Goal: Task Accomplishment & Management: Manage account settings

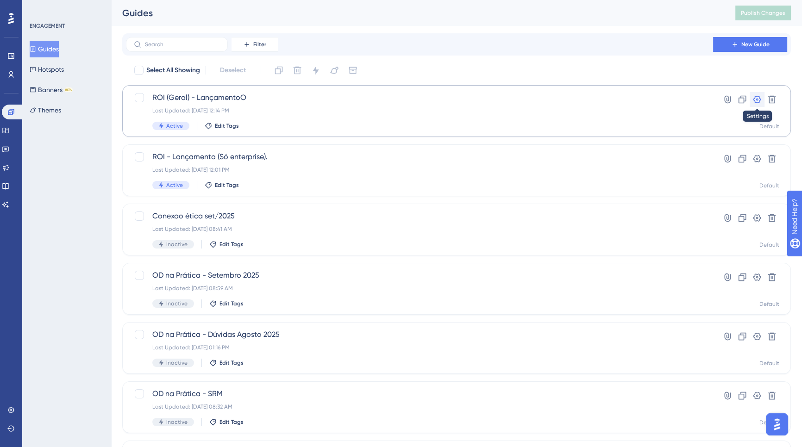
click at [753, 104] on button at bounding box center [756, 99] width 15 height 15
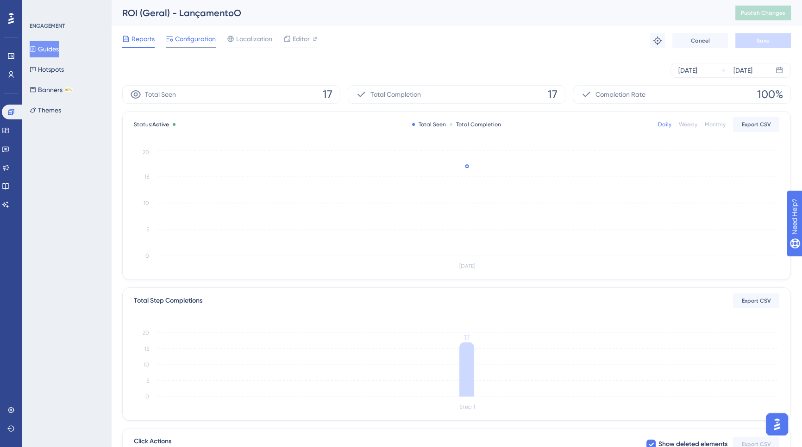
click at [186, 35] on span "Configuration" at bounding box center [195, 38] width 41 height 11
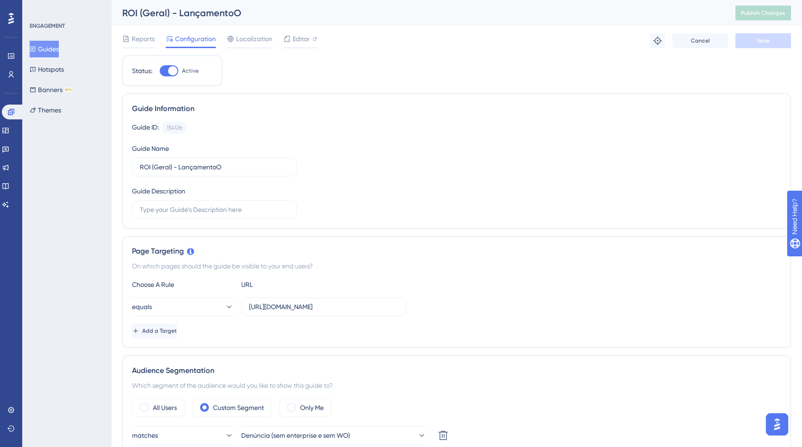
click at [54, 24] on div "ENGAGEMENT" at bounding box center [47, 25] width 35 height 7
click at [49, 44] on button "Guides" at bounding box center [44, 49] width 29 height 17
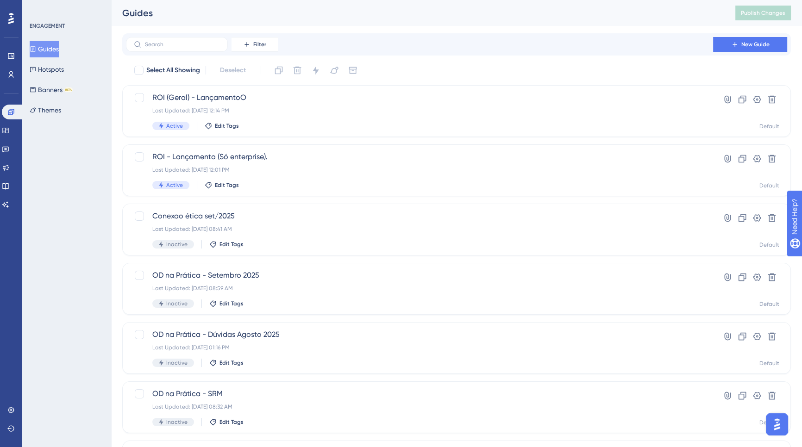
click at [54, 26] on div "ENGAGEMENT" at bounding box center [47, 25] width 35 height 7
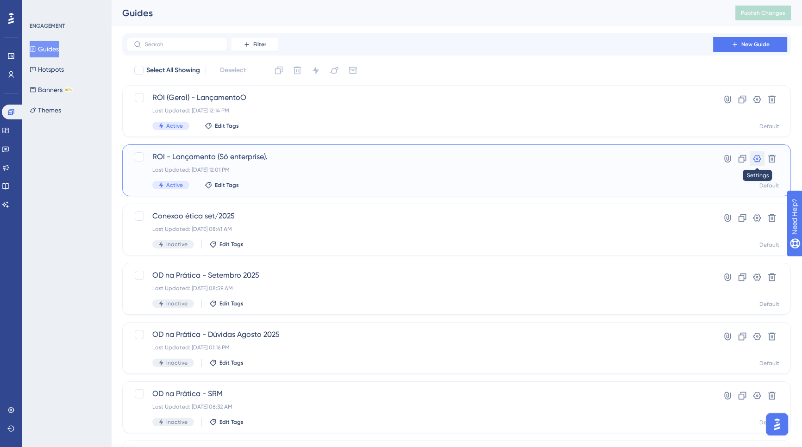
click at [752, 160] on icon at bounding box center [756, 158] width 9 height 9
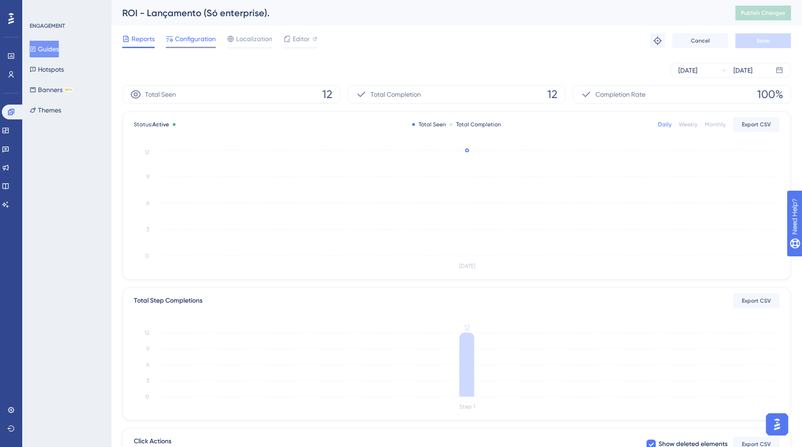
click at [205, 39] on span "Configuration" at bounding box center [195, 38] width 41 height 11
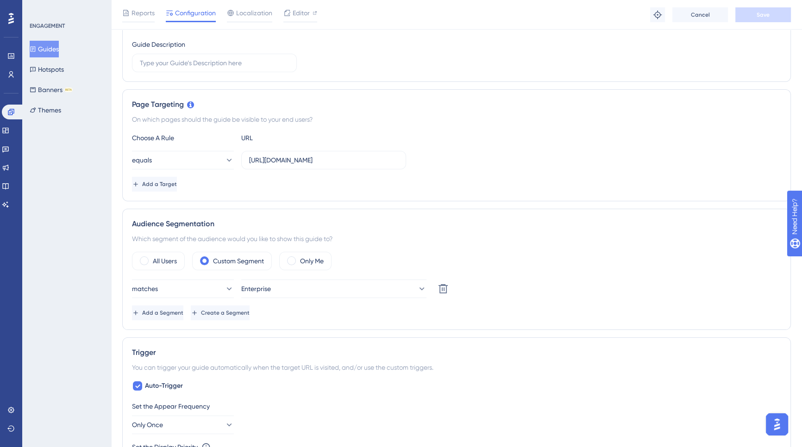
scroll to position [168, 0]
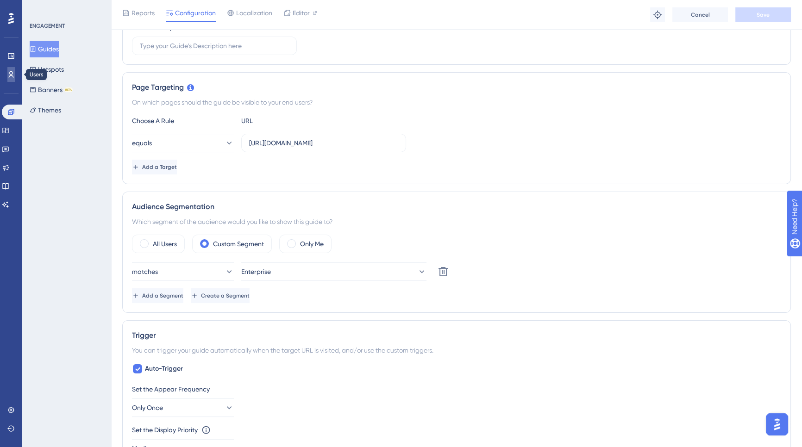
click at [13, 79] on link at bounding box center [10, 74] width 7 height 15
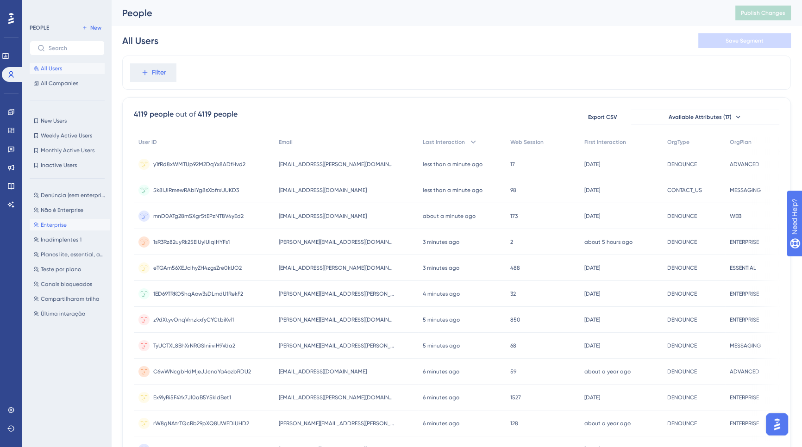
click at [51, 221] on span "Enterprise" at bounding box center [54, 224] width 26 height 7
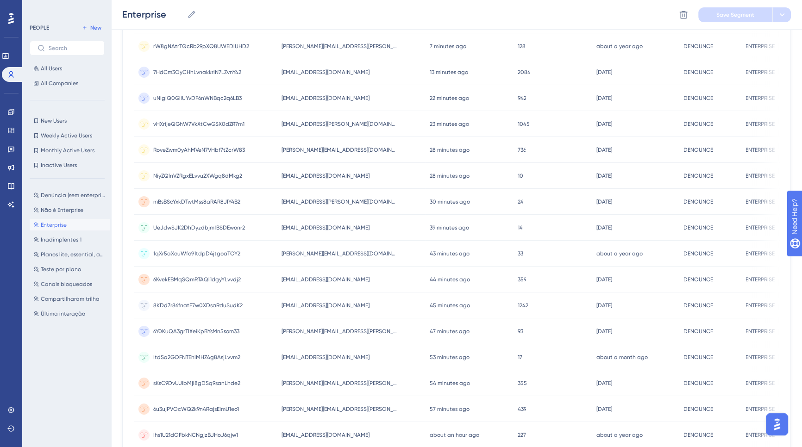
scroll to position [299, 0]
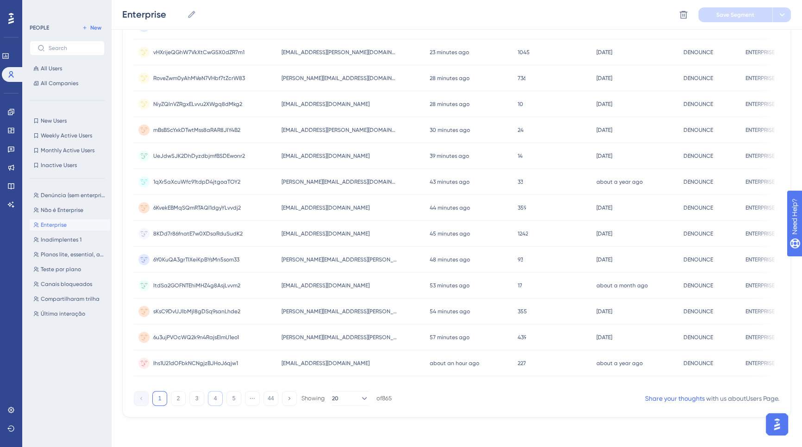
click at [215, 404] on button "4" at bounding box center [215, 398] width 15 height 15
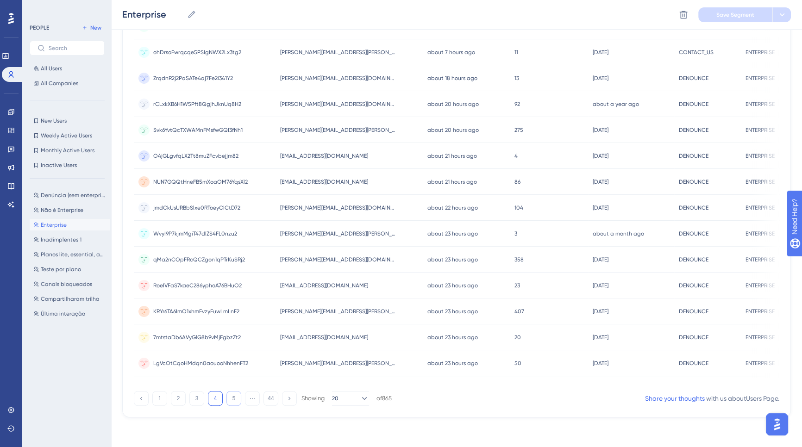
click at [236, 402] on button "5" at bounding box center [233, 398] width 15 height 15
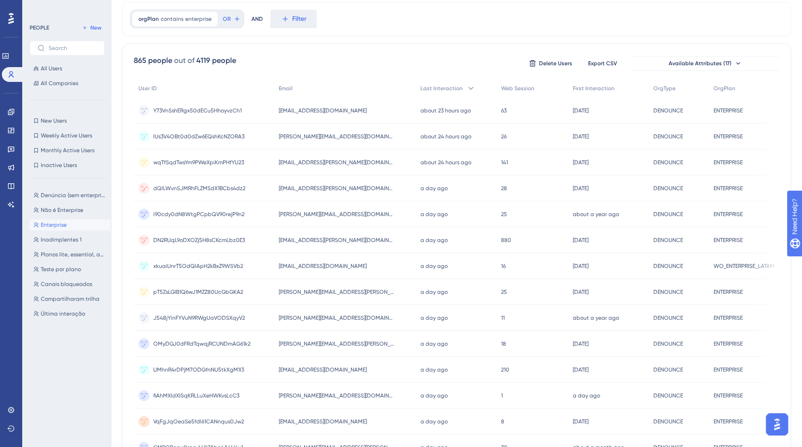
scroll to position [0, 0]
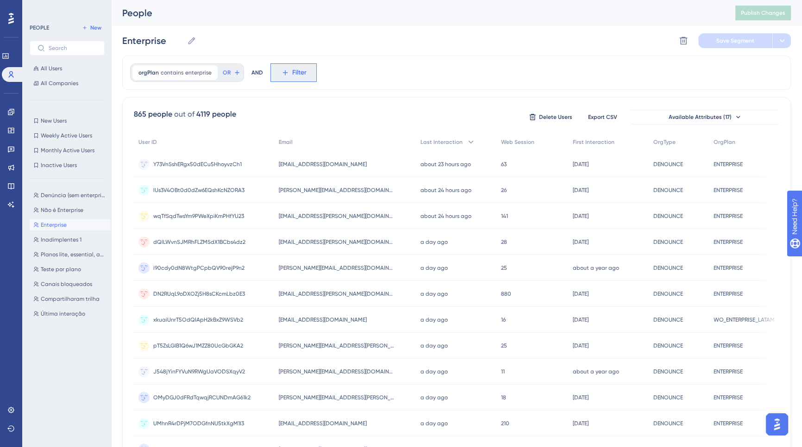
click at [281, 75] on icon at bounding box center [285, 72] width 8 height 8
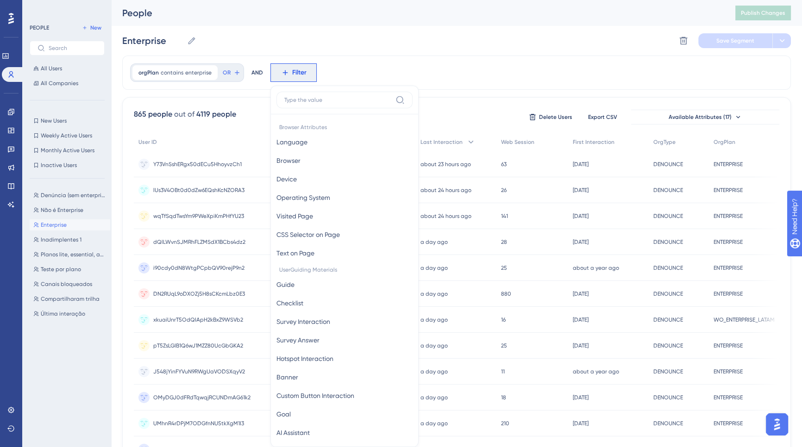
scroll to position [23, 0]
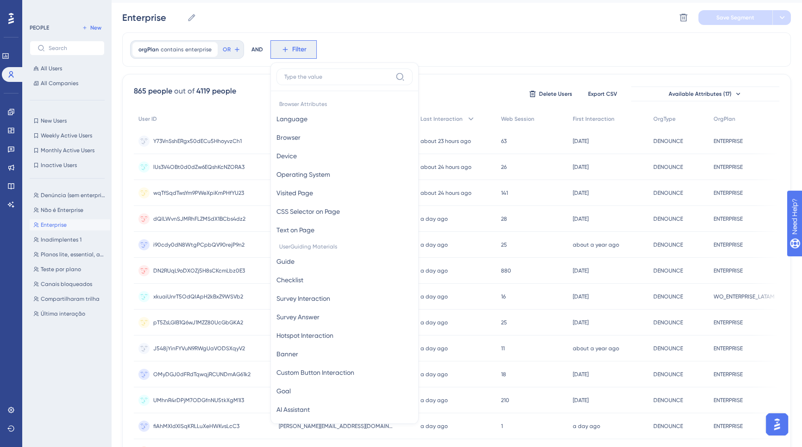
click at [286, 50] on button "Filter" at bounding box center [293, 49] width 46 height 19
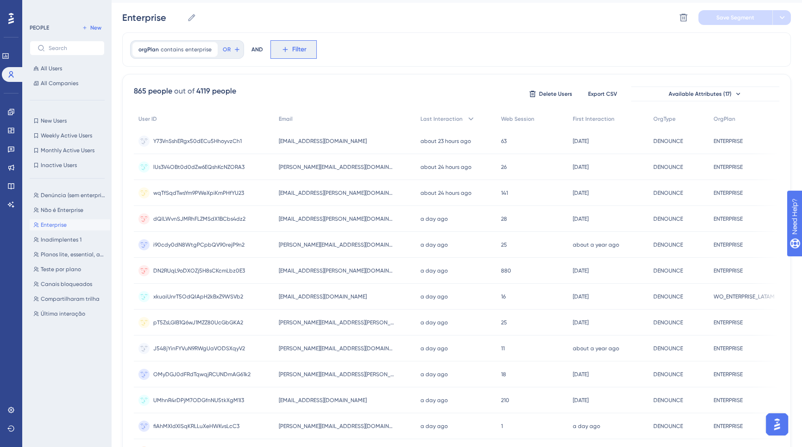
click at [293, 49] on span "Filter" at bounding box center [299, 49] width 14 height 11
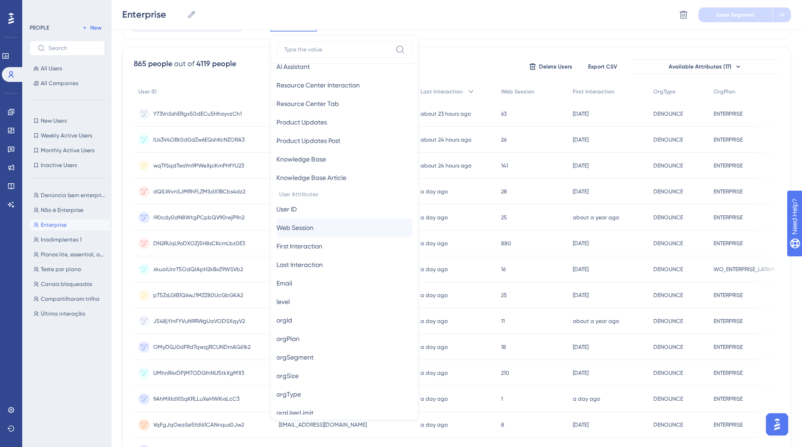
scroll to position [361, 0]
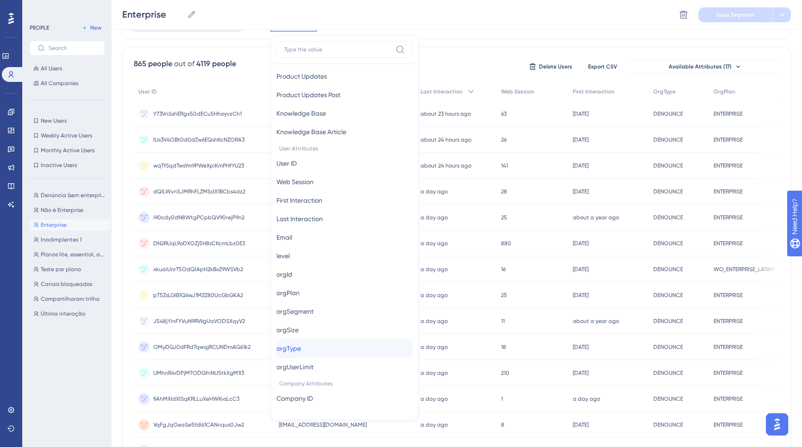
click at [318, 343] on button "orgType orgType" at bounding box center [344, 348] width 136 height 19
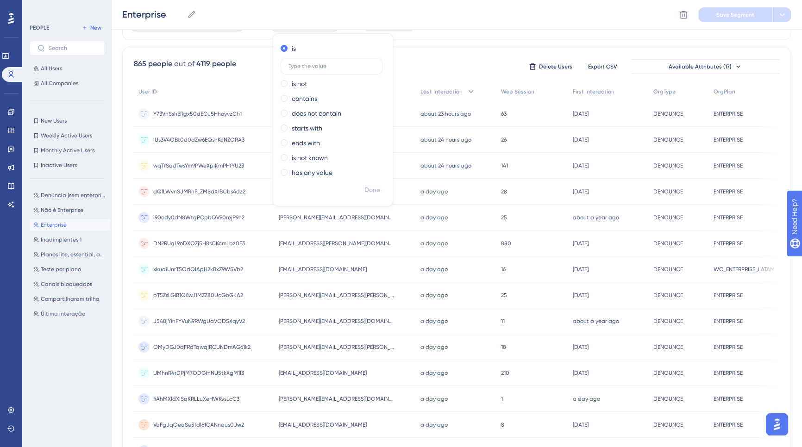
scroll to position [0, 0]
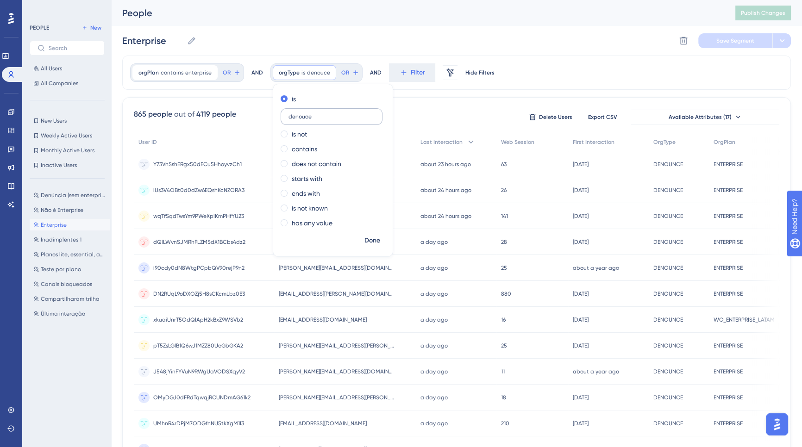
drag, startPoint x: 328, startPoint y: 114, endPoint x: 278, endPoint y: 116, distance: 50.0
click at [280, 116] on label "denouce" at bounding box center [331, 116] width 102 height 17
type input "DENOUNCE"
click at [375, 242] on span "Done" at bounding box center [372, 240] width 16 height 11
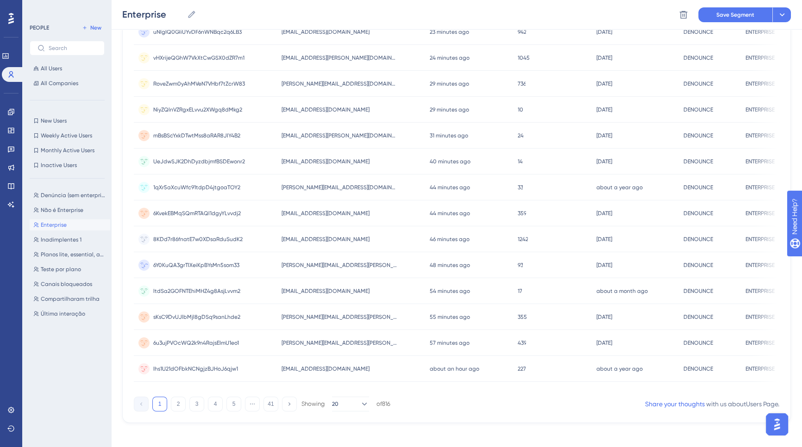
scroll to position [299, 0]
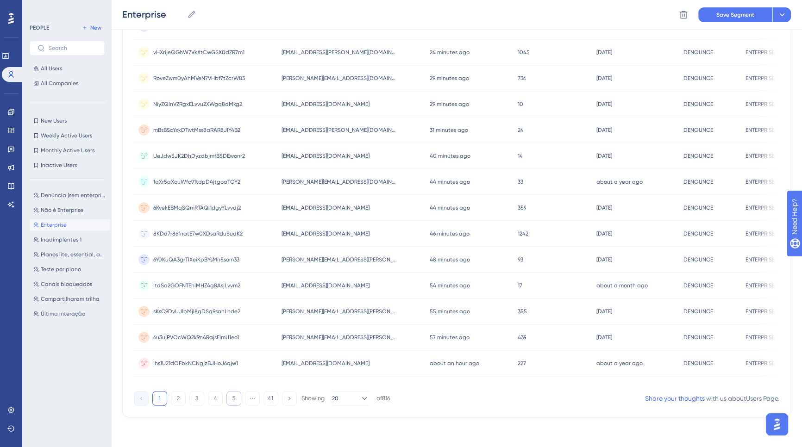
click at [230, 404] on button "5" at bounding box center [233, 398] width 15 height 15
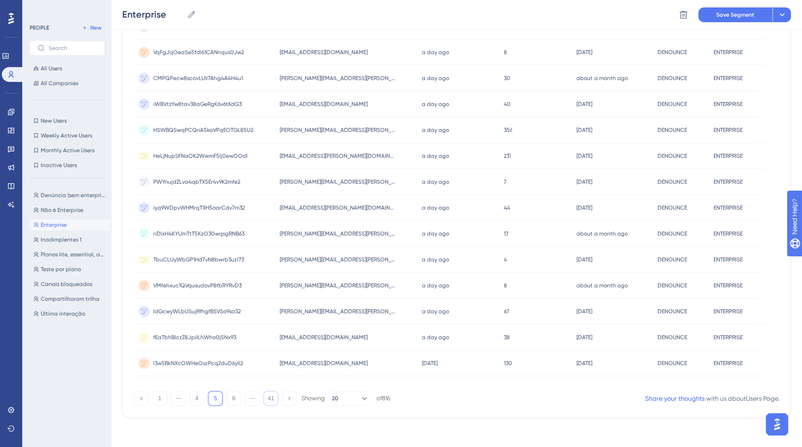
click at [269, 401] on button "41" at bounding box center [270, 398] width 15 height 15
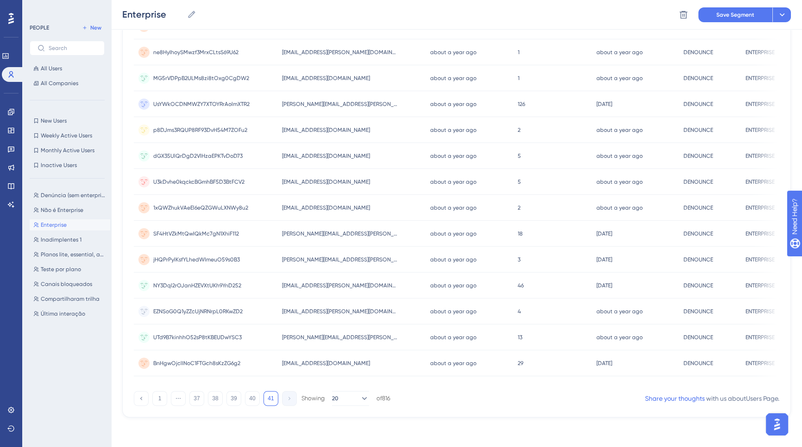
scroll to position [196, 0]
click at [253, 398] on button "40" at bounding box center [252, 398] width 15 height 15
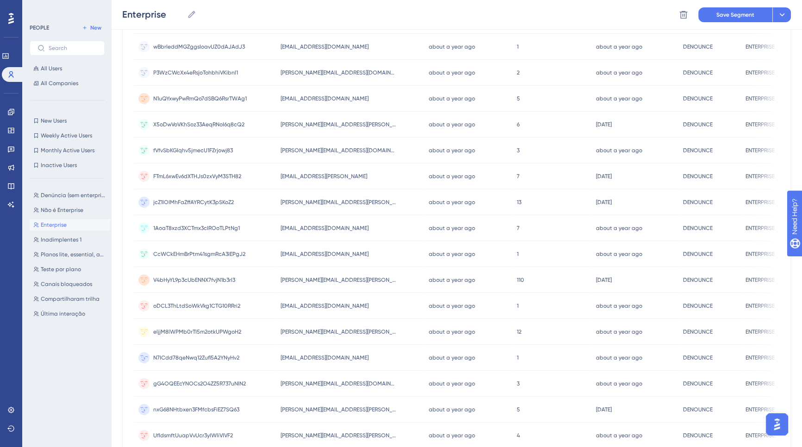
scroll to position [299, 0]
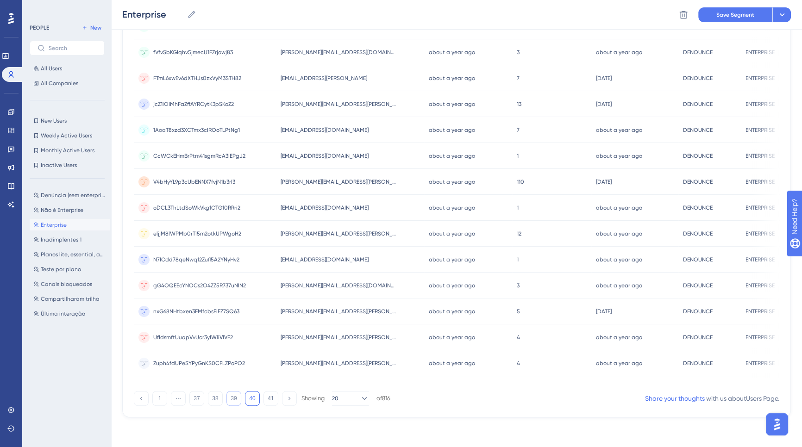
click at [227, 401] on button "39" at bounding box center [233, 398] width 15 height 15
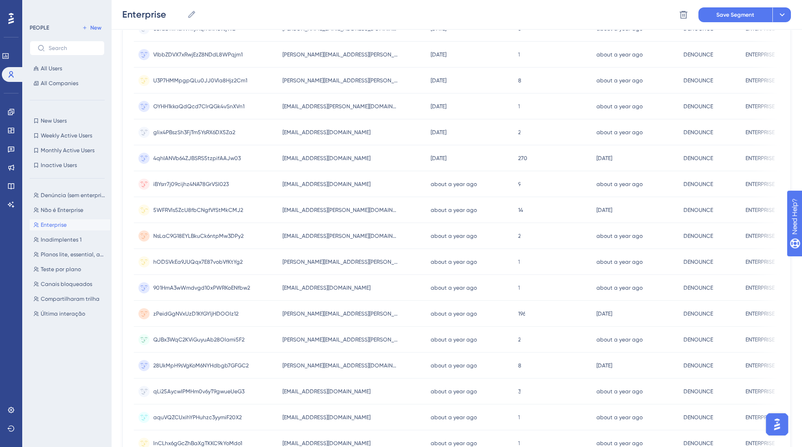
scroll to position [0, 0]
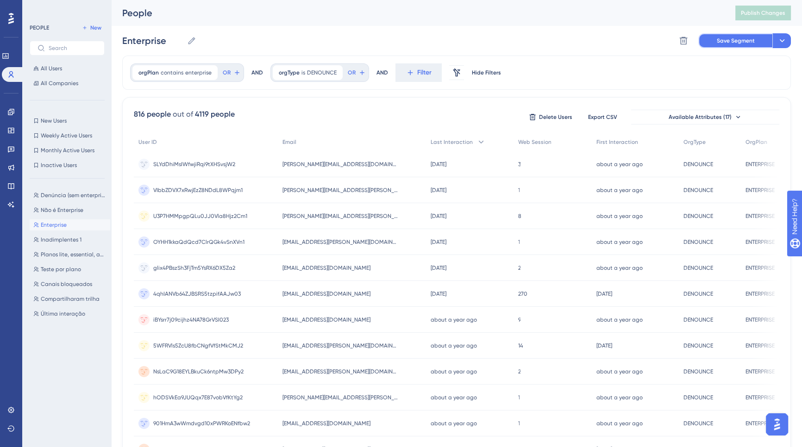
click at [737, 40] on span "Save Segment" at bounding box center [735, 40] width 38 height 7
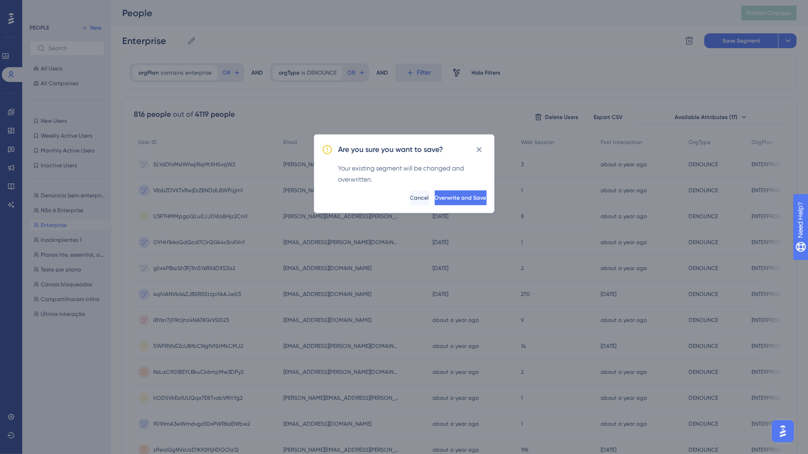
click at [435, 189] on div "Are you sure you want to save? Your existing segment will be changed and overwr…" at bounding box center [404, 173] width 180 height 79
click at [454, 191] on button "Overwrite and Save" at bounding box center [460, 197] width 54 height 15
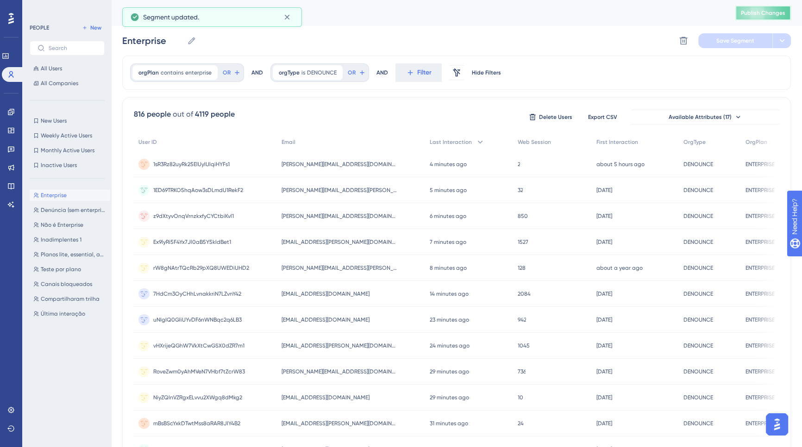
click at [768, 16] on span "Publish Changes" at bounding box center [762, 12] width 44 height 7
click at [168, 43] on input "Enterprise" at bounding box center [152, 40] width 61 height 13
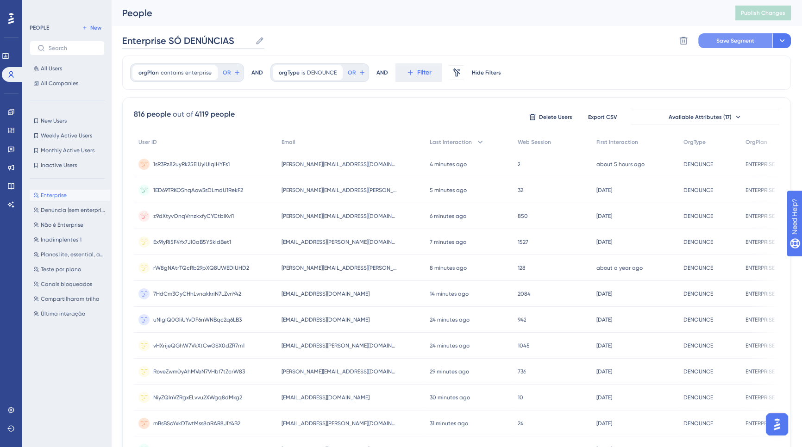
type input "Enterprise SÓ DENÚNCIAS"
click at [729, 37] on span "Save Segment" at bounding box center [735, 40] width 38 height 7
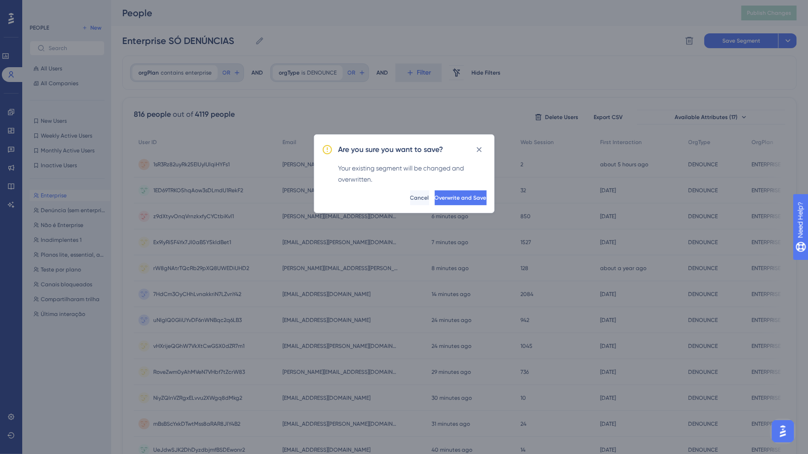
click at [460, 182] on div "Your existing segment will be changed and overwritten." at bounding box center [412, 173] width 148 height 22
click at [449, 189] on div "Are you sure you want to save? Your existing segment will be changed and overwr…" at bounding box center [404, 173] width 180 height 79
click at [440, 187] on div "Are you sure you want to save? Your existing segment will be changed and overwr…" at bounding box center [404, 173] width 180 height 79
click at [439, 190] on button "Overwrite and Save" at bounding box center [460, 197] width 54 height 15
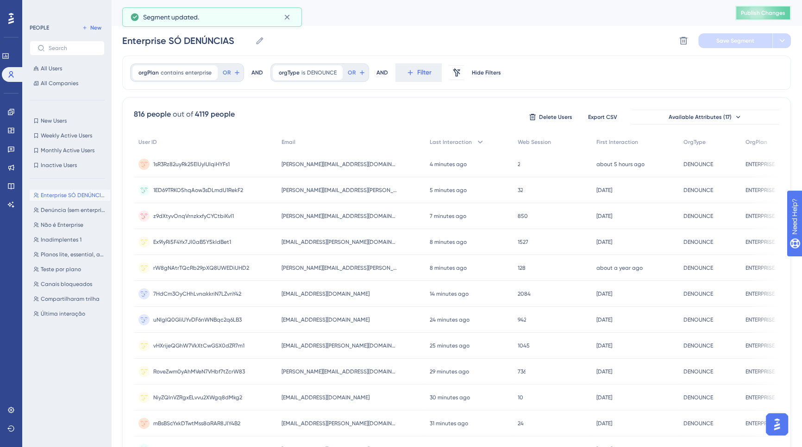
click at [757, 15] on span "Publish Changes" at bounding box center [762, 12] width 44 height 7
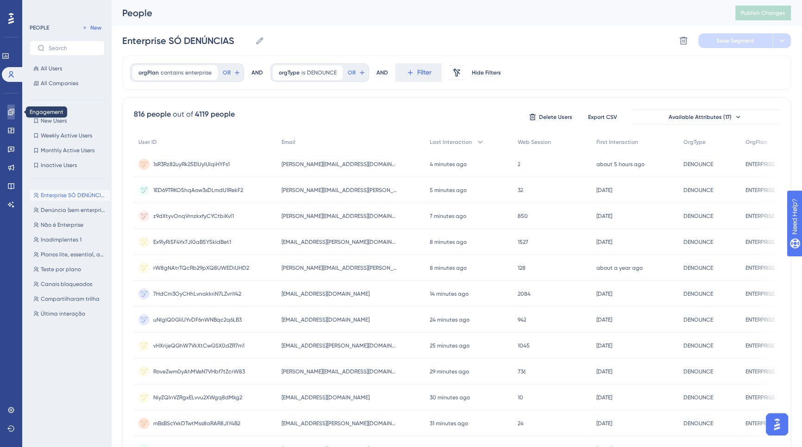
click at [15, 107] on link at bounding box center [10, 112] width 7 height 15
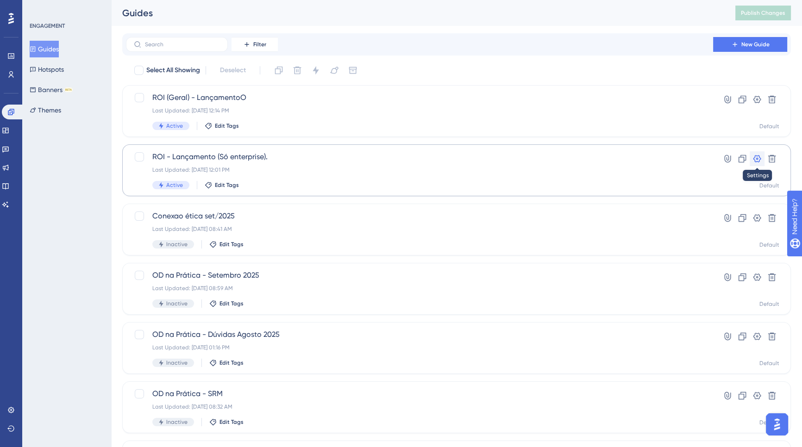
click at [754, 158] on icon at bounding box center [756, 158] width 9 height 9
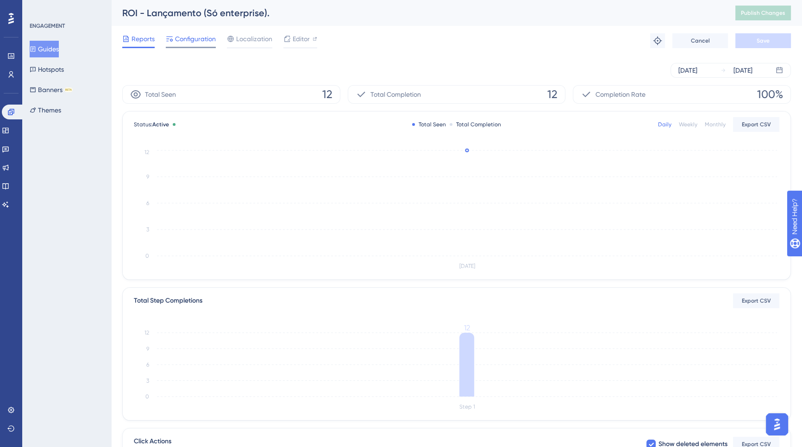
click at [188, 40] on span "Configuration" at bounding box center [195, 38] width 41 height 11
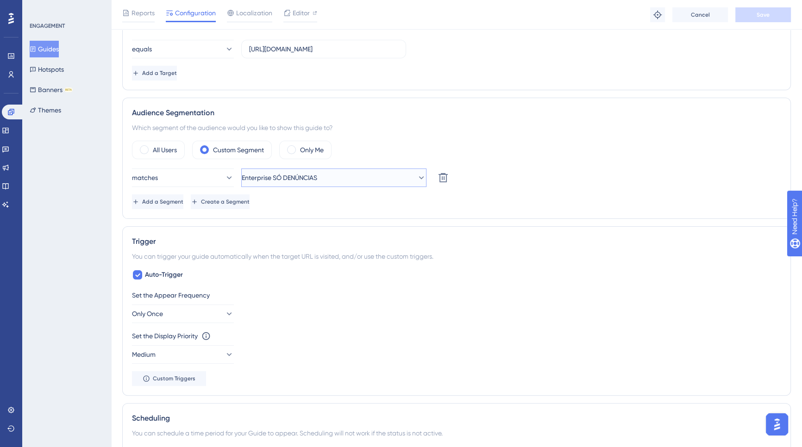
click at [353, 182] on button "Enterprise SÓ DENÚNCIAS" at bounding box center [333, 177] width 185 height 19
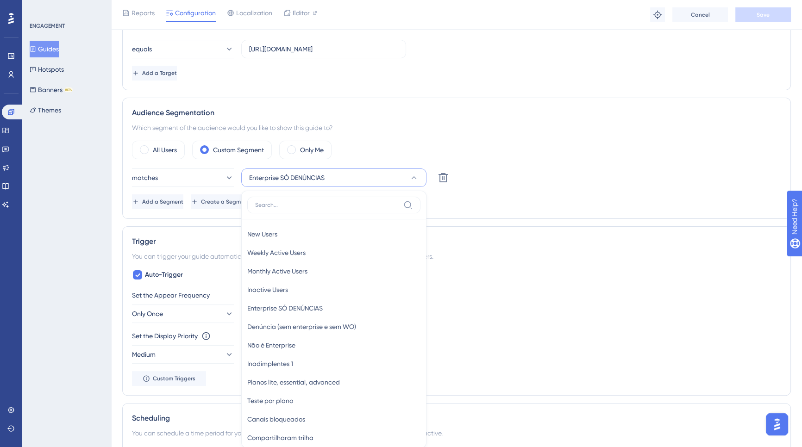
scroll to position [356, 0]
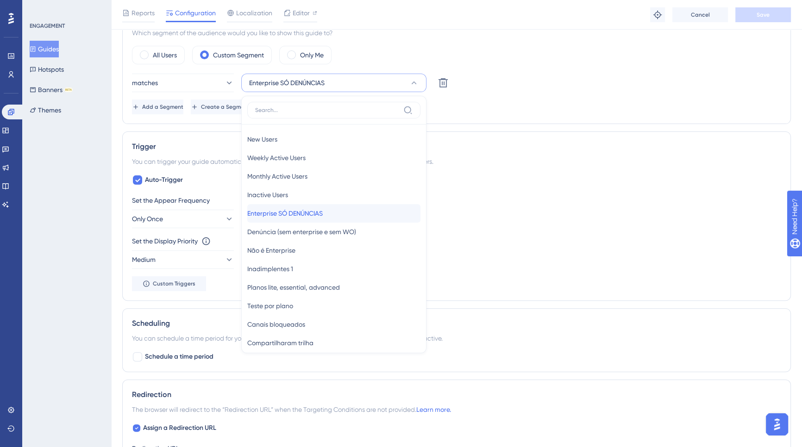
click at [323, 212] on span "Enterprise SÓ DENÚNCIAS" at bounding box center [284, 213] width 75 height 11
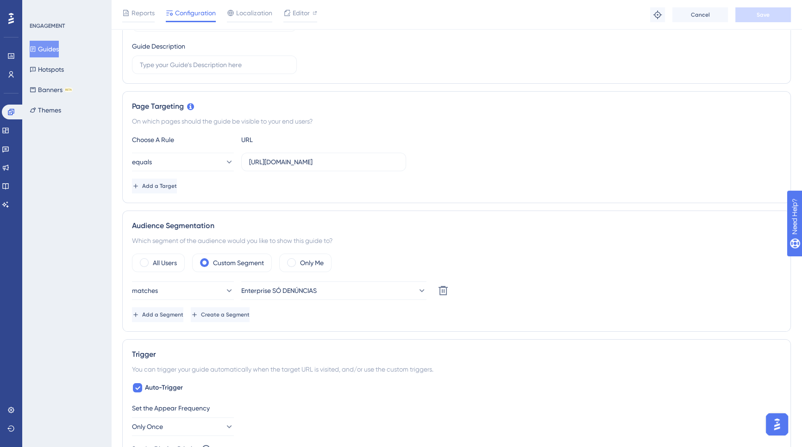
scroll to position [0, 0]
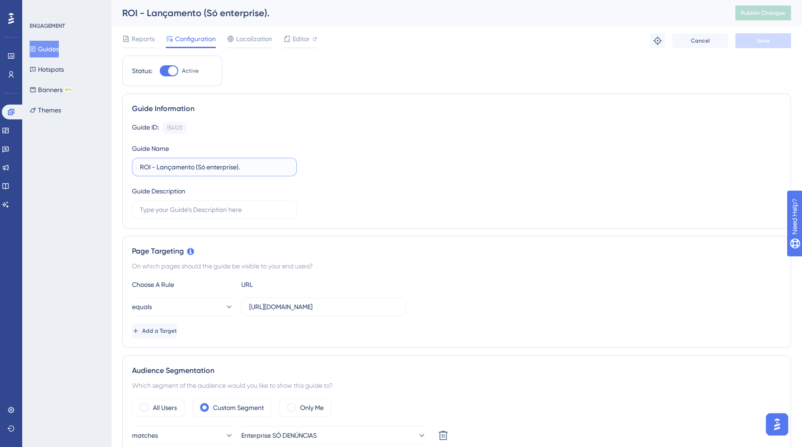
click at [260, 165] on input "ROI - Lançamento (Só enterprise)." at bounding box center [214, 167] width 149 height 10
click at [227, 167] on input "ROI - Lançamento (Só enterprise)." at bounding box center [214, 167] width 149 height 10
click at [237, 167] on input "ROI - Lançamento (Só enterprise)." at bounding box center [214, 167] width 149 height 10
type input "ROI - Lançamento (Só enterprise!)."
click at [747, 43] on button "Save" at bounding box center [763, 40] width 56 height 15
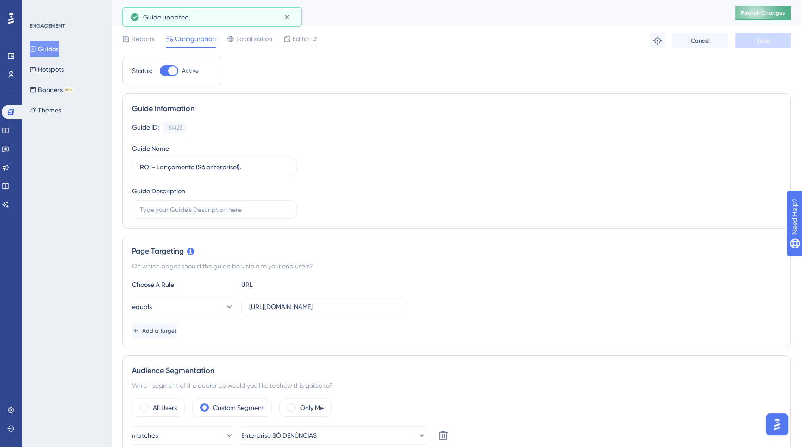
click at [773, 15] on span "Publish Changes" at bounding box center [762, 12] width 44 height 7
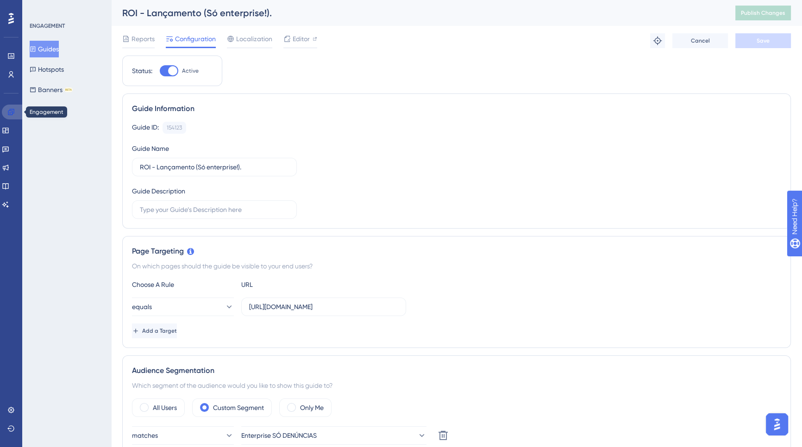
click at [10, 119] on link at bounding box center [13, 112] width 22 height 15
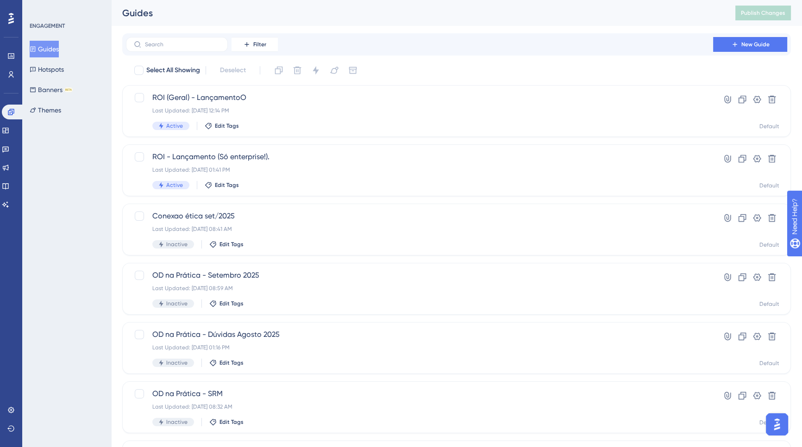
click at [13, 63] on div "Performance Users" at bounding box center [10, 65] width 7 height 33
click at [10, 63] on link at bounding box center [10, 56] width 7 height 15
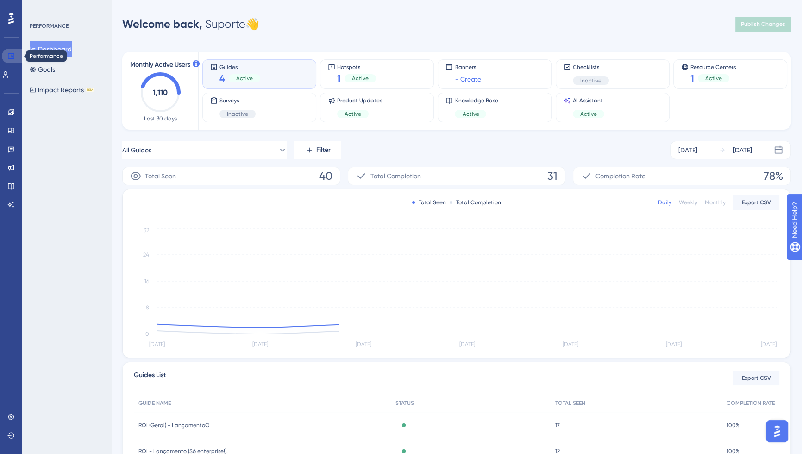
click at [10, 63] on link at bounding box center [13, 56] width 22 height 15
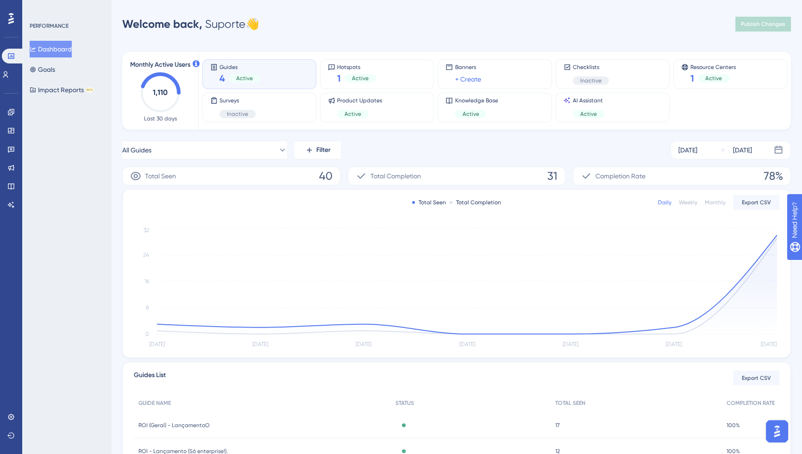
click at [12, 64] on div "Performance Users" at bounding box center [11, 65] width 19 height 33
click at [9, 68] on link at bounding box center [5, 74] width 7 height 15
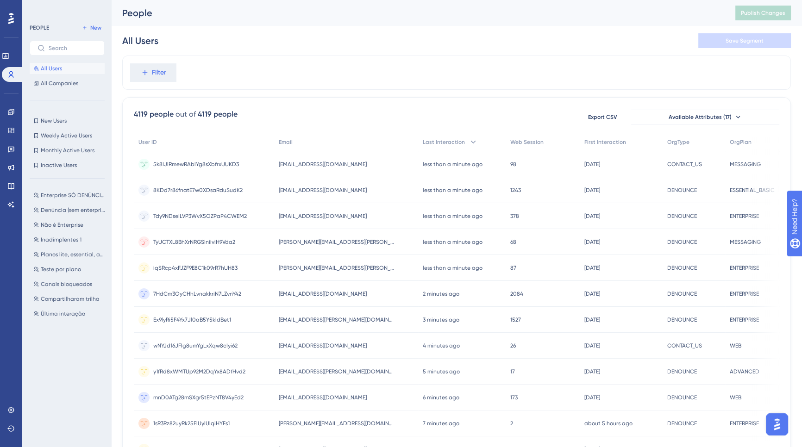
click at [64, 201] on div "Enterprise SÓ DENÚNCIAS Enterprise SÓ DENÚNCIAS Denúncia (sem enterprise e sem …" at bounding box center [70, 308] width 81 height 244
click at [63, 198] on span "Enterprise SÓ DENÚNCIAS" at bounding box center [74, 195] width 66 height 7
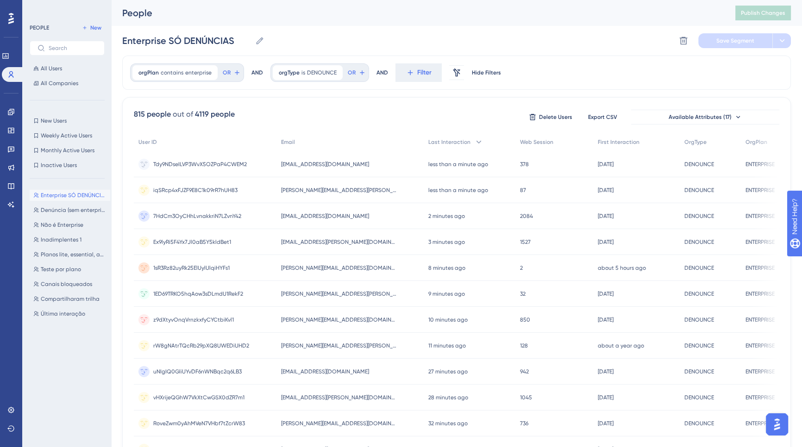
click at [60, 203] on div "Enterprise SÓ DENÚNCIAS Enterprise SÓ DENÚNCIAS Denúncia (sem enterprise e sem …" at bounding box center [70, 308] width 81 height 244
click at [59, 201] on div "Enterprise SÓ DENÚNCIAS Enterprise SÓ DENÚNCIAS Denúncia (sem enterprise e sem …" at bounding box center [70, 308] width 81 height 244
click at [59, 200] on button "Enterprise SÓ DENÚNCIAS Enterprise SÓ DENÚNCIAS" at bounding box center [70, 195] width 81 height 11
click at [50, 199] on span "Enterprise SÓ DENÚNCIAS" at bounding box center [74, 195] width 66 height 7
click at [60, 211] on span "Denúncia (sem enterprise e sem WO)" at bounding box center [74, 209] width 66 height 7
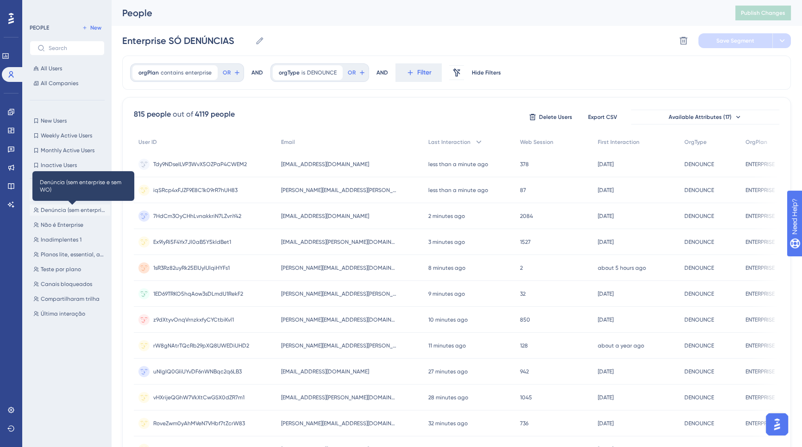
type input "Denúncia (sem enterprise e sem WO)"
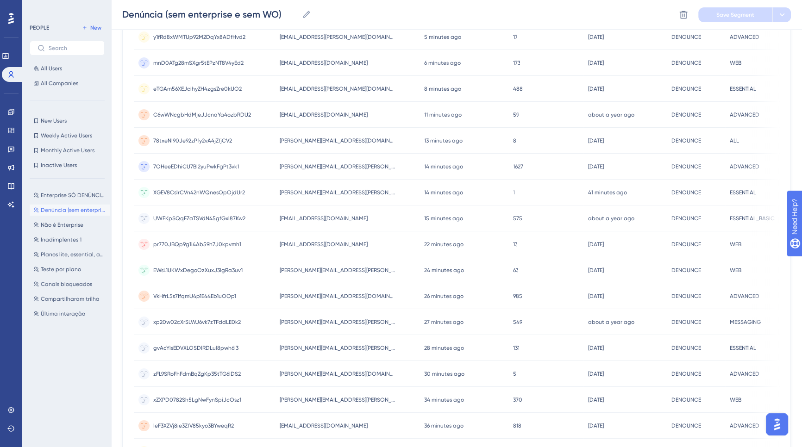
scroll to position [299, 0]
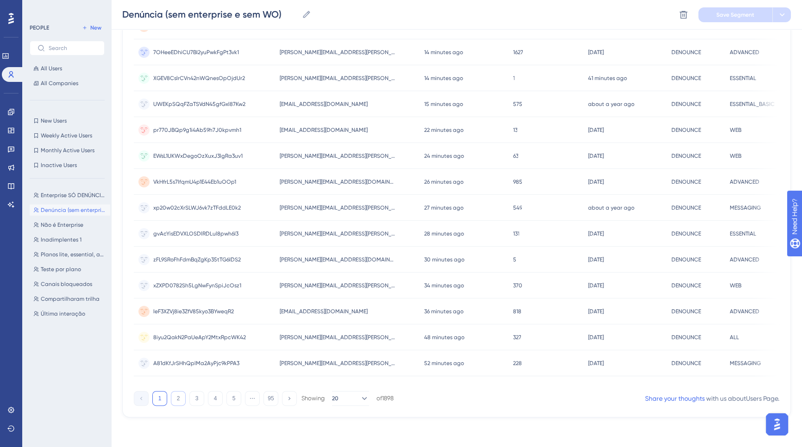
click at [178, 400] on button "2" at bounding box center [178, 398] width 15 height 15
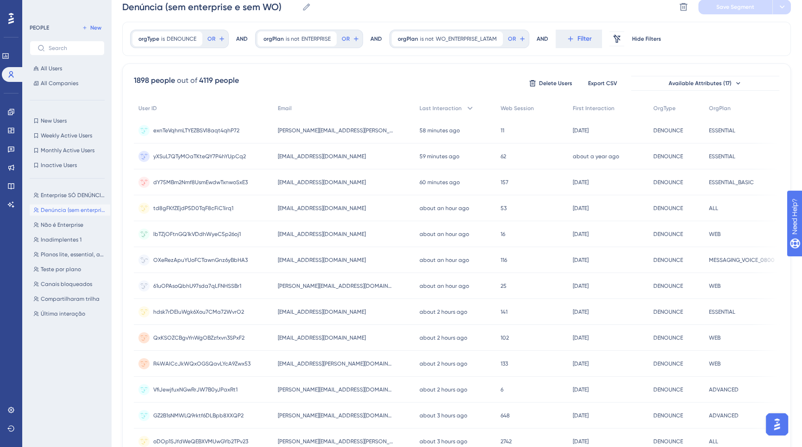
scroll to position [0, 0]
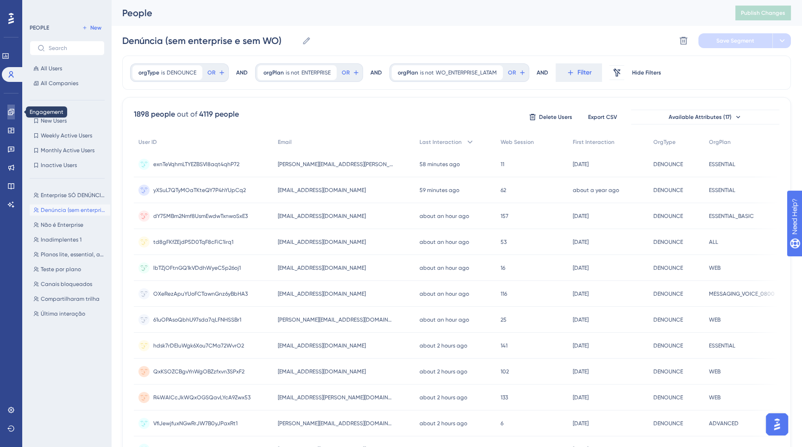
click at [11, 109] on icon at bounding box center [11, 112] width 6 height 6
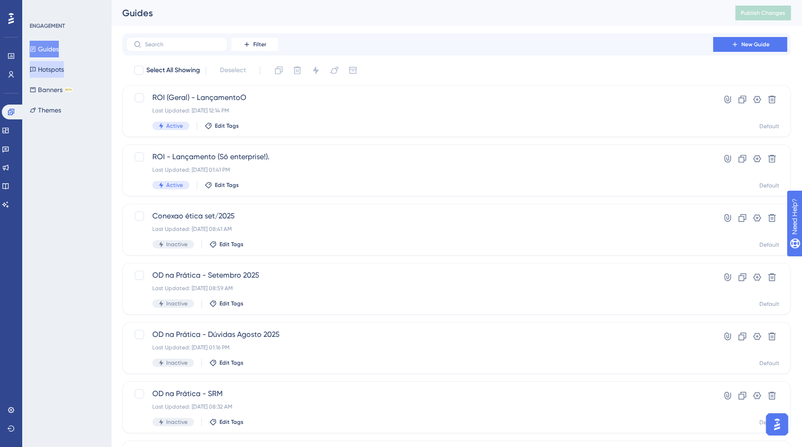
click at [55, 64] on button "Hotspots" at bounding box center [47, 69] width 34 height 17
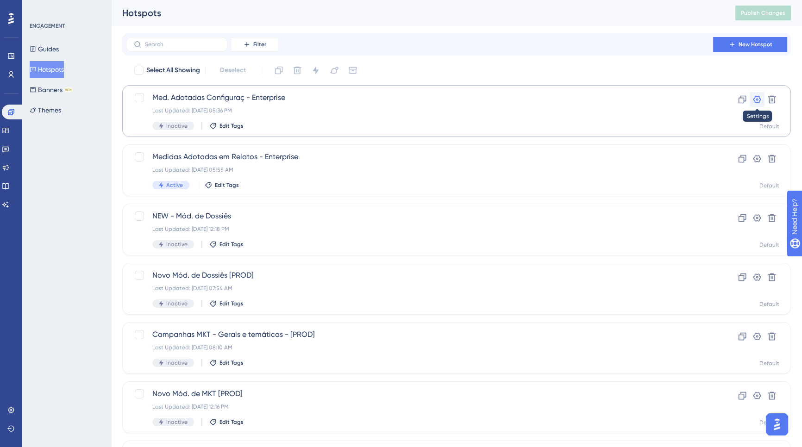
click at [758, 105] on button at bounding box center [756, 99] width 15 height 15
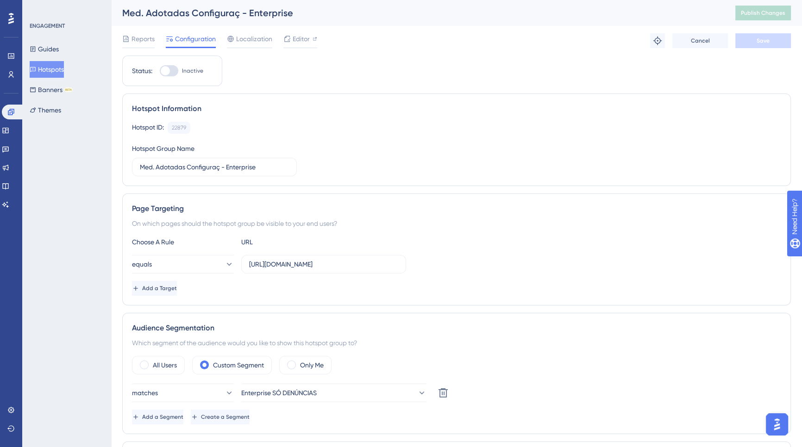
click at [172, 71] on div at bounding box center [169, 70] width 19 height 11
click at [160, 71] on input "Inactive" at bounding box center [159, 71] width 0 height 0
checkbox input "true"
click at [50, 61] on button "Hotspots" at bounding box center [47, 69] width 34 height 17
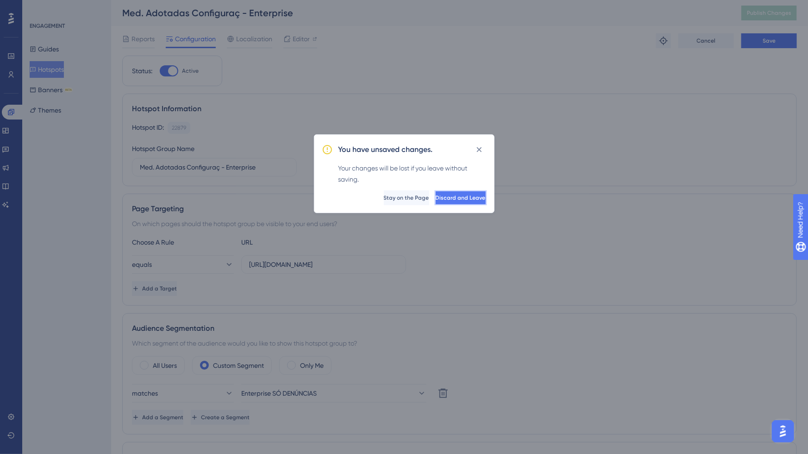
click at [435, 191] on button "Discard and Leave" at bounding box center [461, 197] width 52 height 15
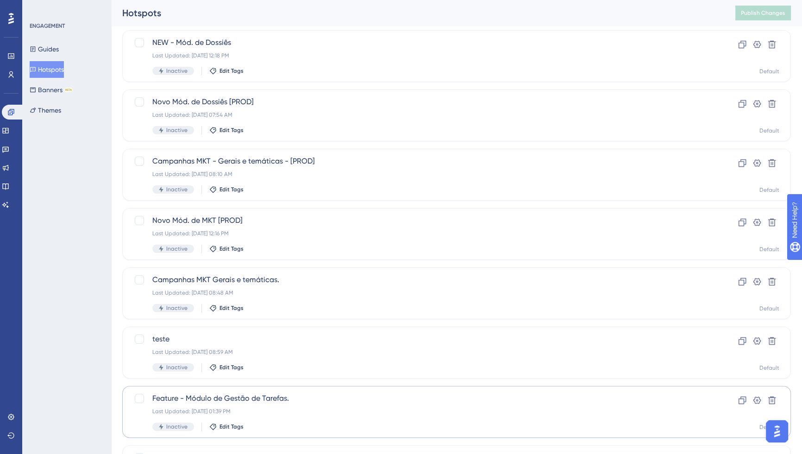
scroll to position [264, 0]
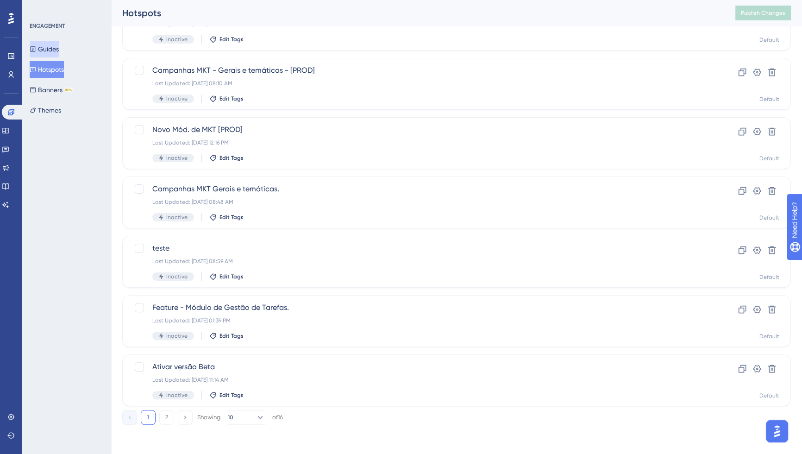
click at [55, 54] on button "Guides" at bounding box center [44, 49] width 29 height 17
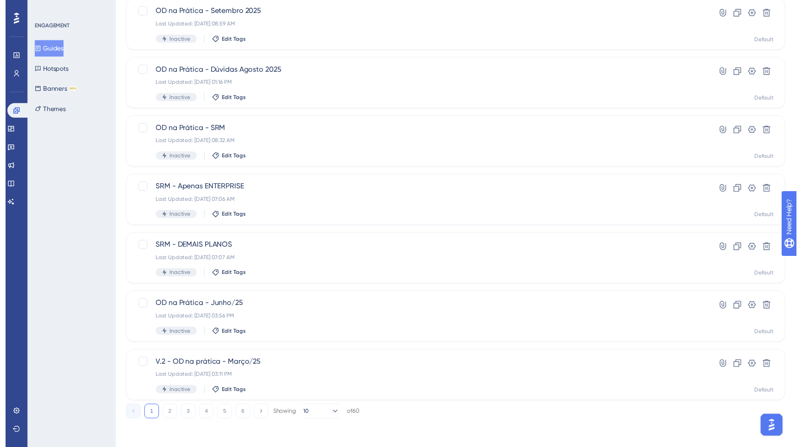
scroll to position [9, 0]
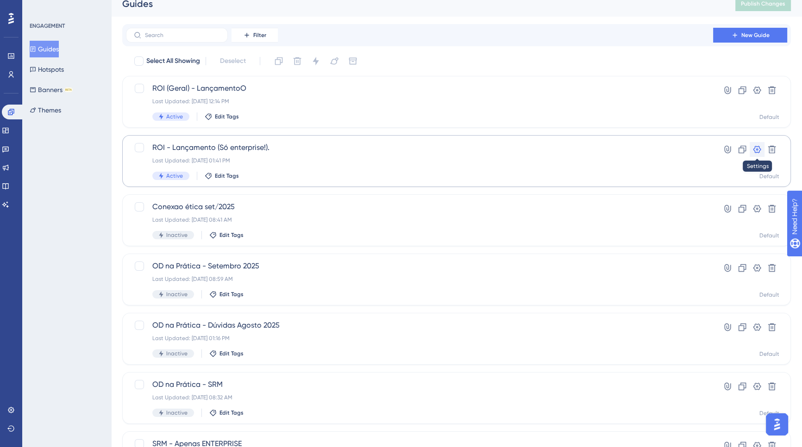
click at [758, 153] on icon at bounding box center [756, 149] width 9 height 9
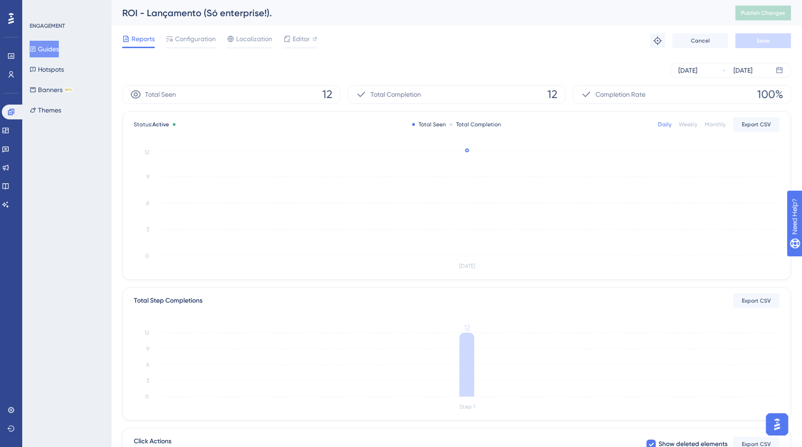
click at [193, 31] on div "Reports Configuration Localization Editor Troubleshoot Cancel Save" at bounding box center [456, 41] width 668 height 30
click at [194, 37] on span "Configuration" at bounding box center [195, 38] width 41 height 11
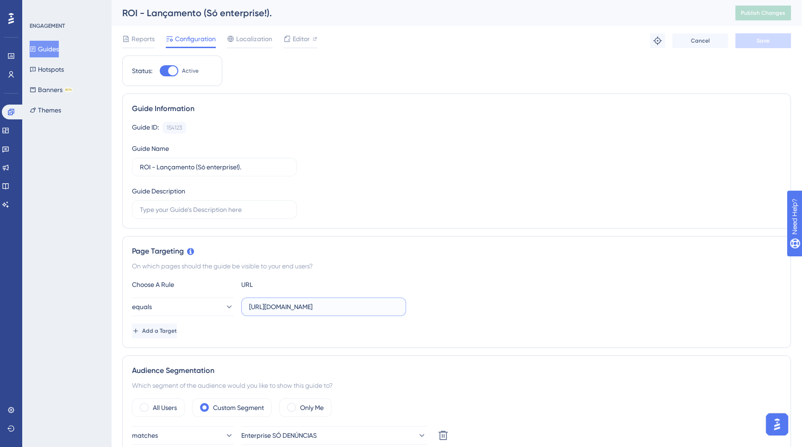
click at [364, 305] on input "[URL][DOMAIN_NAME]" at bounding box center [323, 307] width 149 height 10
click at [63, 30] on div "ENGAGEMENT Guides Hotspots Banners BETA Themes" at bounding box center [67, 70] width 75 height 96
click at [60, 30] on div "ENGAGEMENT Guides Hotspots Banners BETA Themes" at bounding box center [67, 70] width 75 height 96
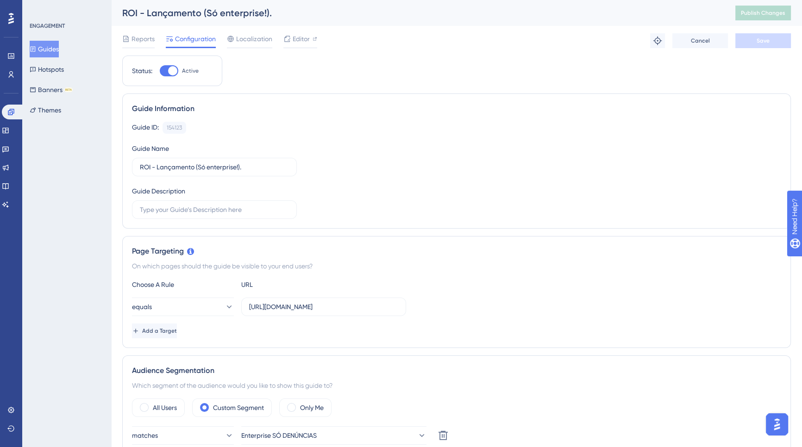
click at [226, 37] on div "Reports Configuration Localization Editor" at bounding box center [219, 40] width 195 height 15
click at [280, 37] on div "Reports Configuration Localization Editor" at bounding box center [219, 40] width 195 height 15
click at [307, 39] on span "Editor" at bounding box center [300, 38] width 17 height 11
click at [56, 27] on div "ENGAGEMENT" at bounding box center [47, 25] width 35 height 7
click at [54, 30] on div "ENGAGEMENT Guides Hotspots Banners BETA Themes" at bounding box center [67, 70] width 75 height 96
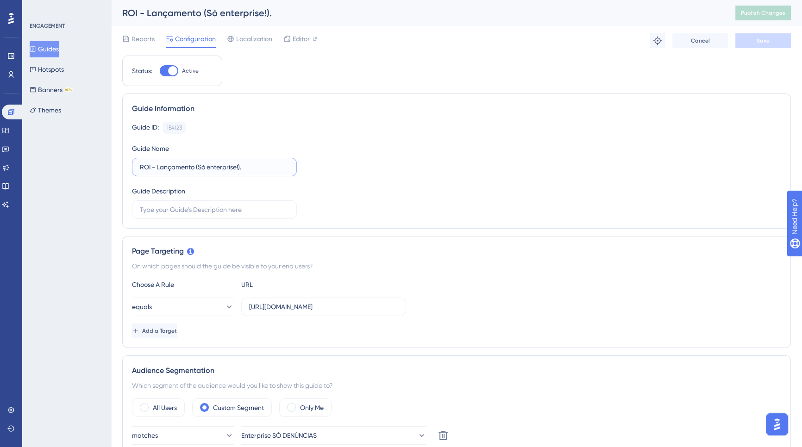
click at [239, 167] on input "ROI - Lançamento (Só enterprise!)." at bounding box center [214, 167] width 149 height 10
type input "ROI - Lançamento (Só enterprise)."
click at [769, 38] on button "Save" at bounding box center [763, 40] width 56 height 15
click at [765, 13] on span "Publish Changes" at bounding box center [762, 12] width 44 height 7
click at [45, 21] on div "ENGAGEMENT Guides Hotspots Banners BETA Themes" at bounding box center [66, 223] width 89 height 447
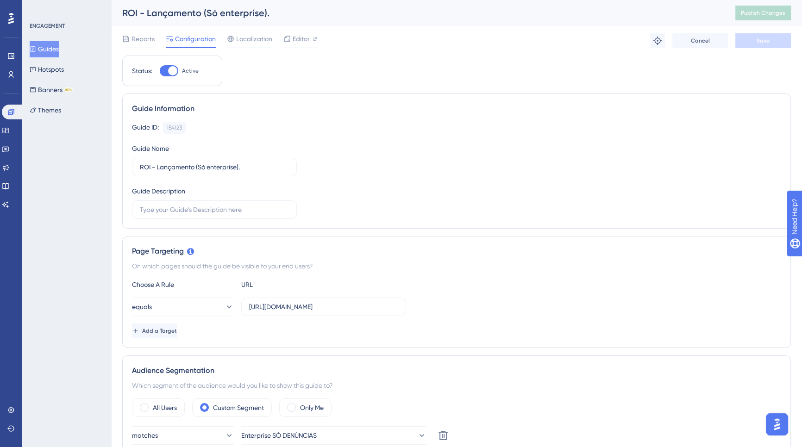
click at [57, 26] on div "ENGAGEMENT" at bounding box center [47, 25] width 35 height 7
click at [57, 24] on div "ENGAGEMENT" at bounding box center [47, 25] width 35 height 7
click at [12, 86] on div "Engagement Widgets Feedback Product Updates Knowledge Base AI Assistant" at bounding box center [11, 147] width 19 height 130
click at [13, 81] on link at bounding box center [10, 74] width 7 height 15
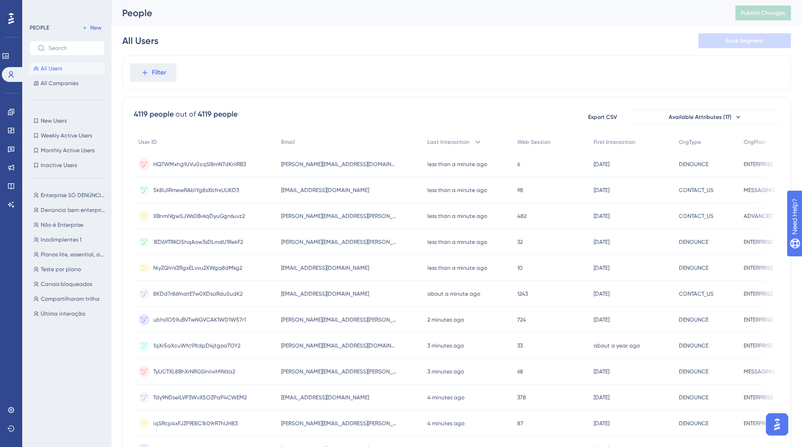
click at [10, 82] on div "Engagement Widgets Feedback Product Updates Knowledge Base AI Assistant" at bounding box center [11, 147] width 15 height 130
click at [12, 84] on div "Engagement Widgets Feedback Product Updates Knowledge Base AI Assistant" at bounding box center [11, 147] width 15 height 130
click at [12, 107] on link at bounding box center [10, 112] width 7 height 15
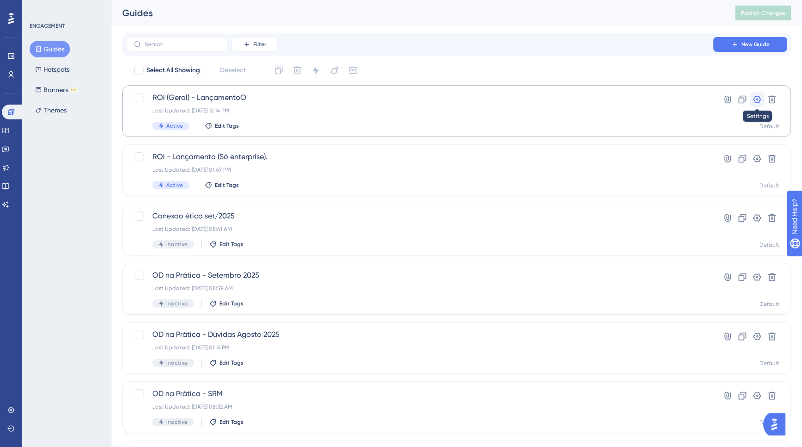
click at [758, 99] on icon at bounding box center [757, 99] width 8 height 7
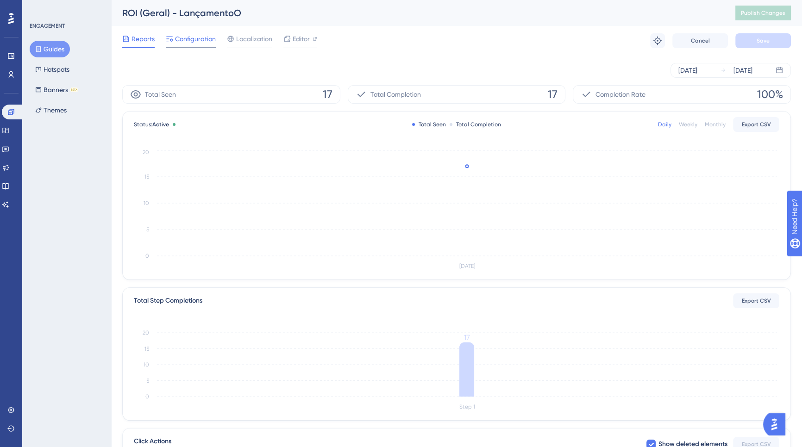
click at [194, 44] on div "Configuration" at bounding box center [191, 40] width 50 height 15
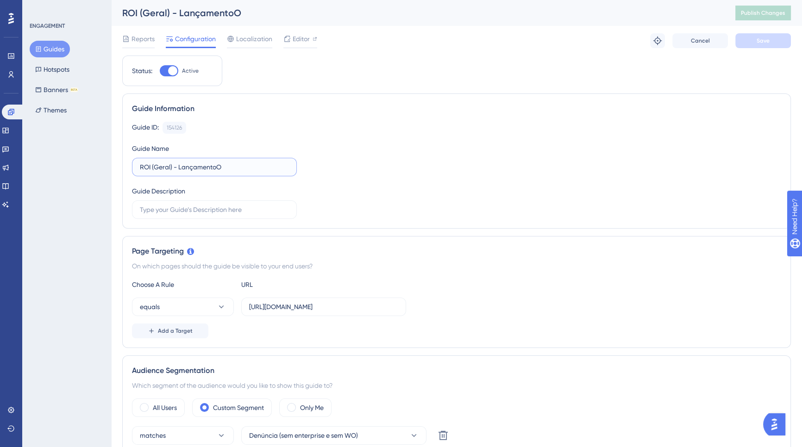
click at [231, 162] on input "ROI (Geral) - LançamentoO" at bounding box center [214, 167] width 149 height 10
click at [267, 165] on input "ROI (Geral) - LançamentoO" at bounding box center [214, 167] width 149 height 10
type input "ROI (Geral) - Lançamento."
click at [758, 35] on button "Save" at bounding box center [763, 40] width 56 height 15
click at [763, 12] on span "Publish Changes" at bounding box center [762, 12] width 44 height 7
